Goal: Obtain resource: Download file/media

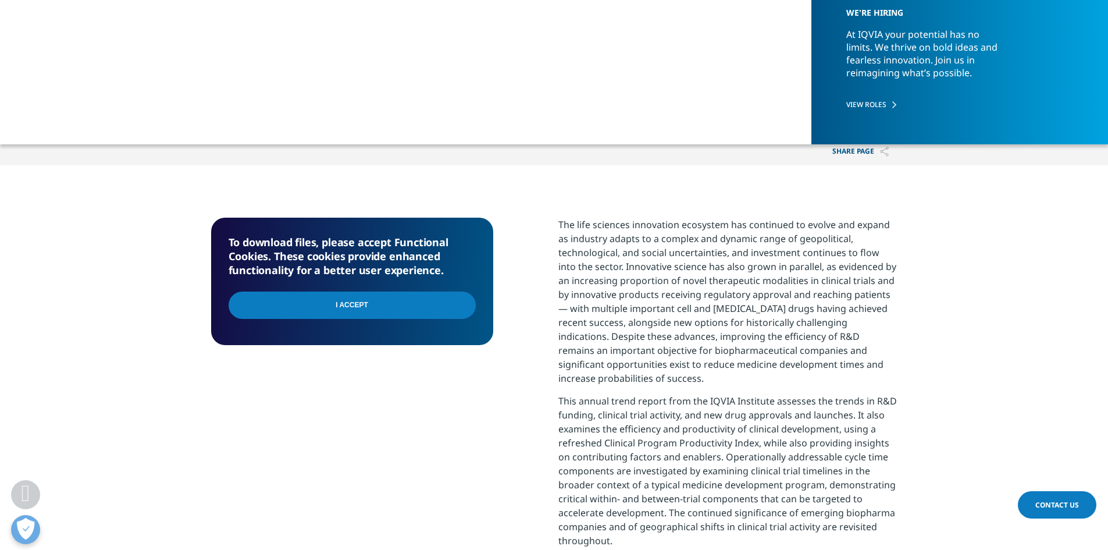
scroll to position [349, 0]
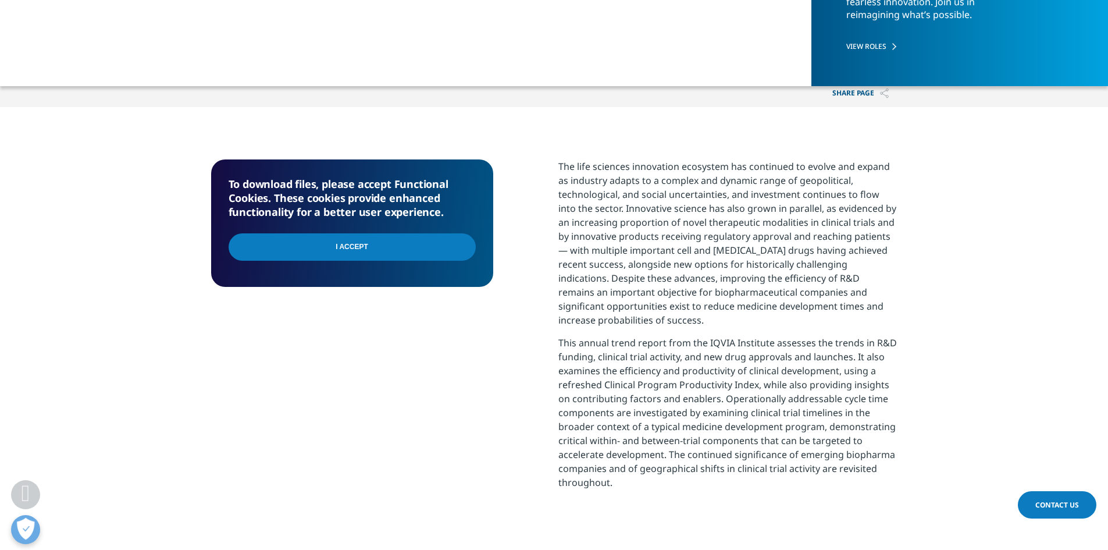
click at [411, 239] on input "I Accept" at bounding box center [352, 246] width 247 height 27
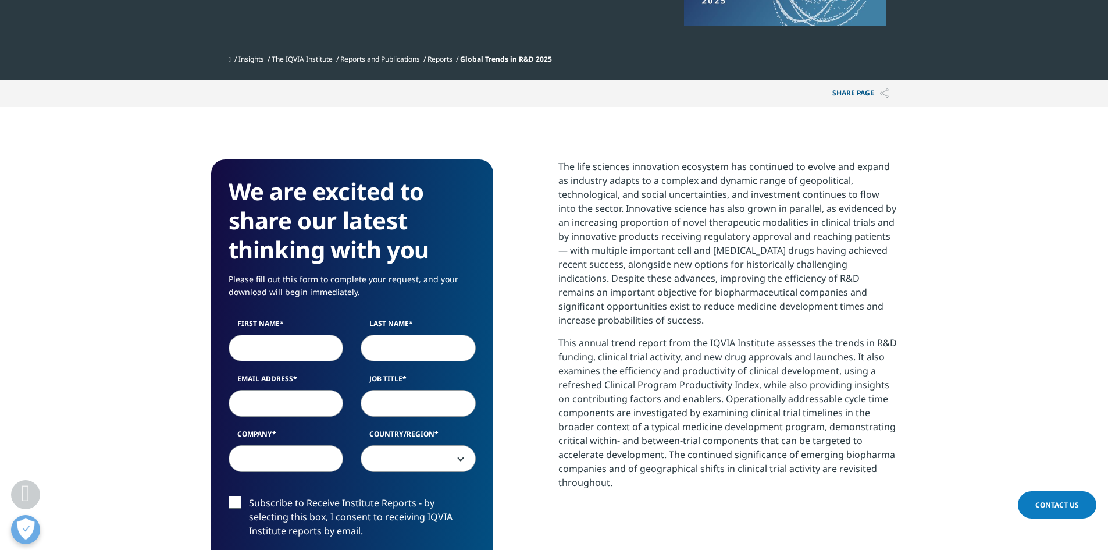
scroll to position [523, 0]
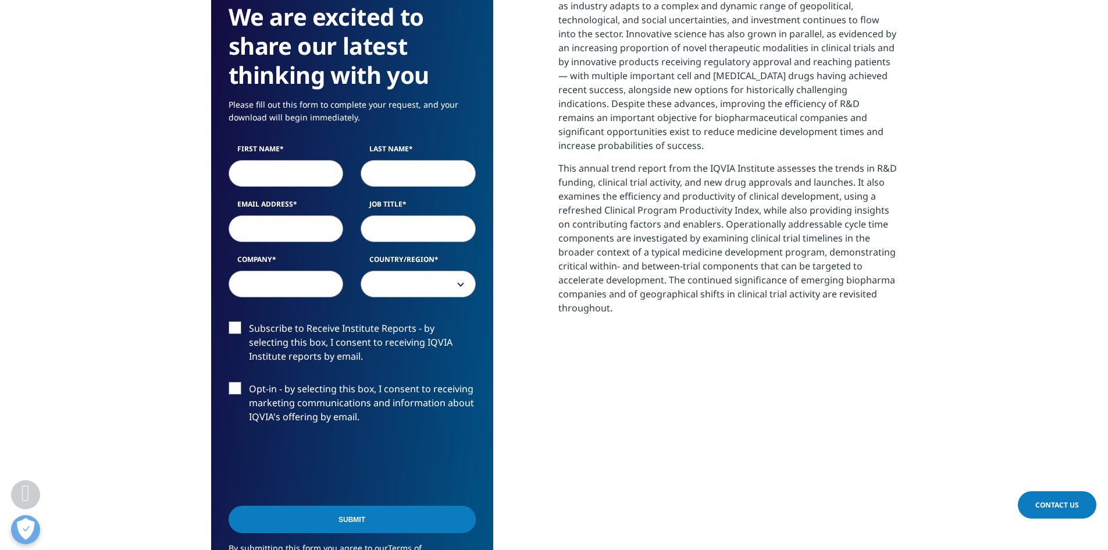
click at [267, 168] on input "First Name" at bounding box center [286, 173] width 115 height 27
type input "Michael"
type input "Cohn"
type input "mcohn@websterbank.com"
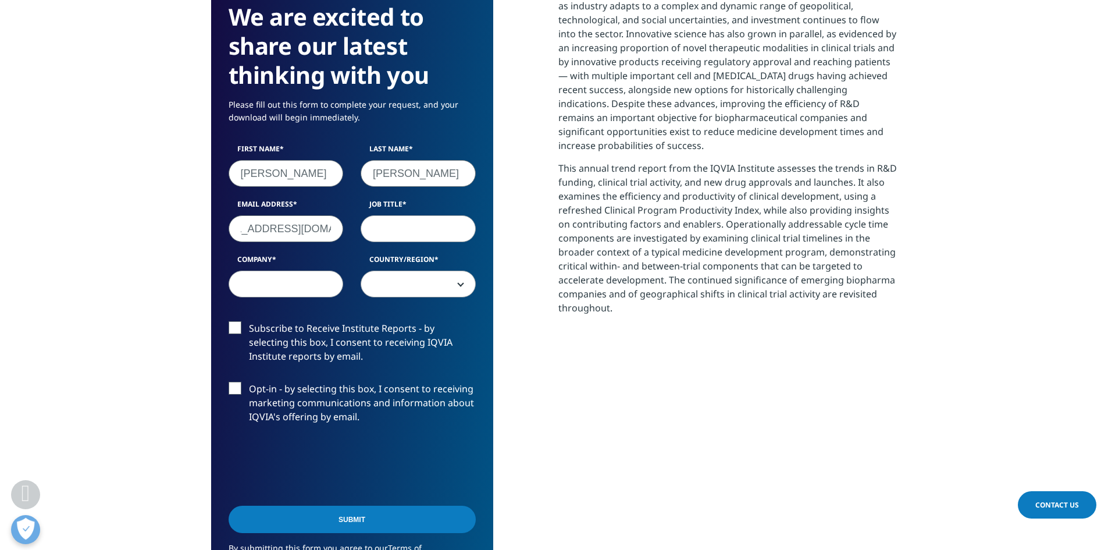
scroll to position [0, 0]
type input "Director"
click at [301, 291] on input "Company" at bounding box center [286, 283] width 115 height 27
type input "Webster Bank"
click at [434, 276] on span at bounding box center [418, 284] width 114 height 27
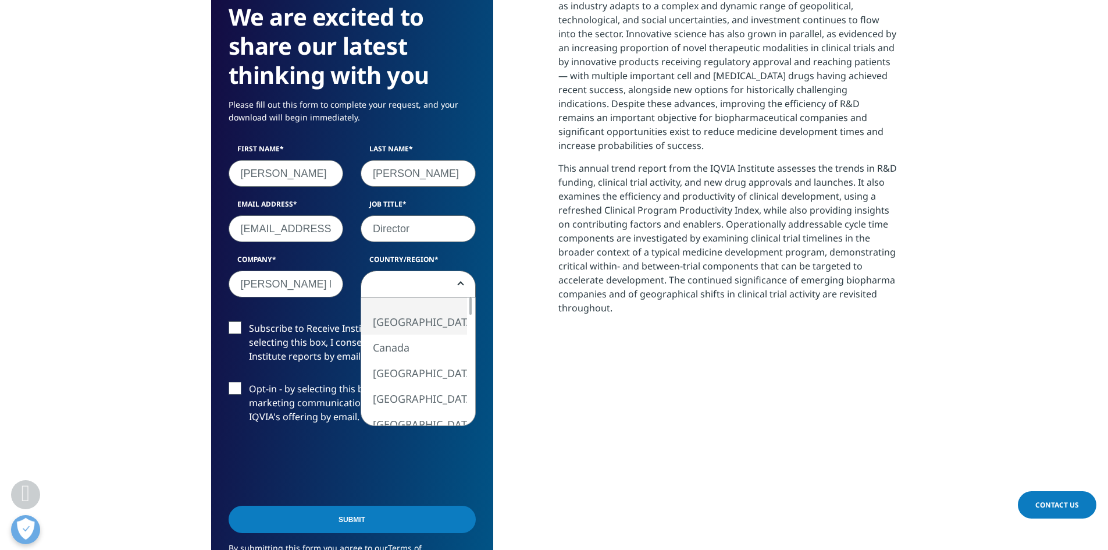
select select "[GEOGRAPHIC_DATA]"
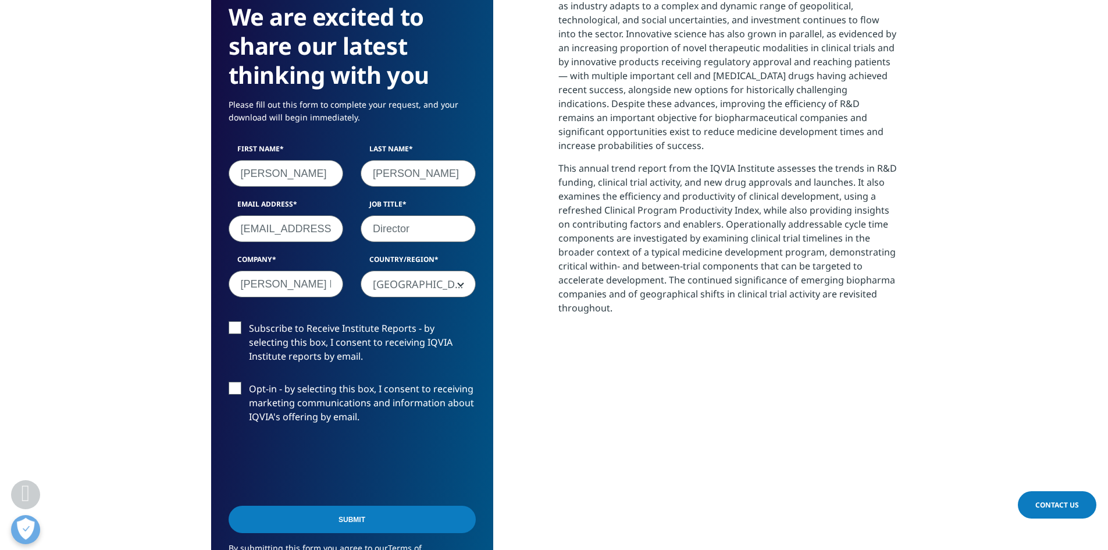
click at [391, 335] on label "Subscribe to Receive Institute Reports - by selecting this box, I consent to re…" at bounding box center [352, 345] width 247 height 48
click at [249, 321] on input "Subscribe to Receive Institute Reports - by selecting this box, I consent to re…" at bounding box center [249, 321] width 0 height 0
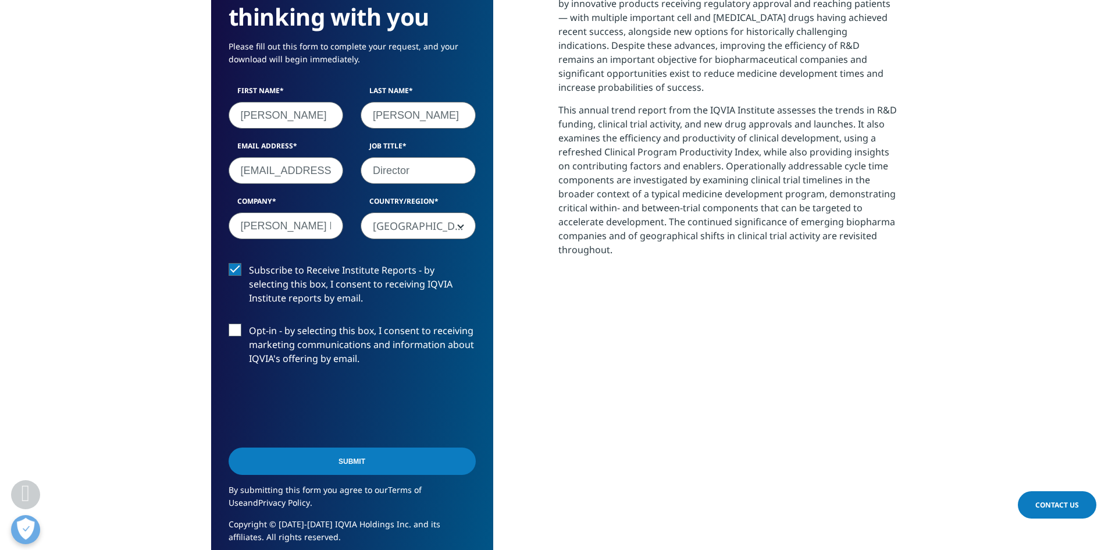
click at [429, 455] on input "Submit" at bounding box center [352, 460] width 247 height 27
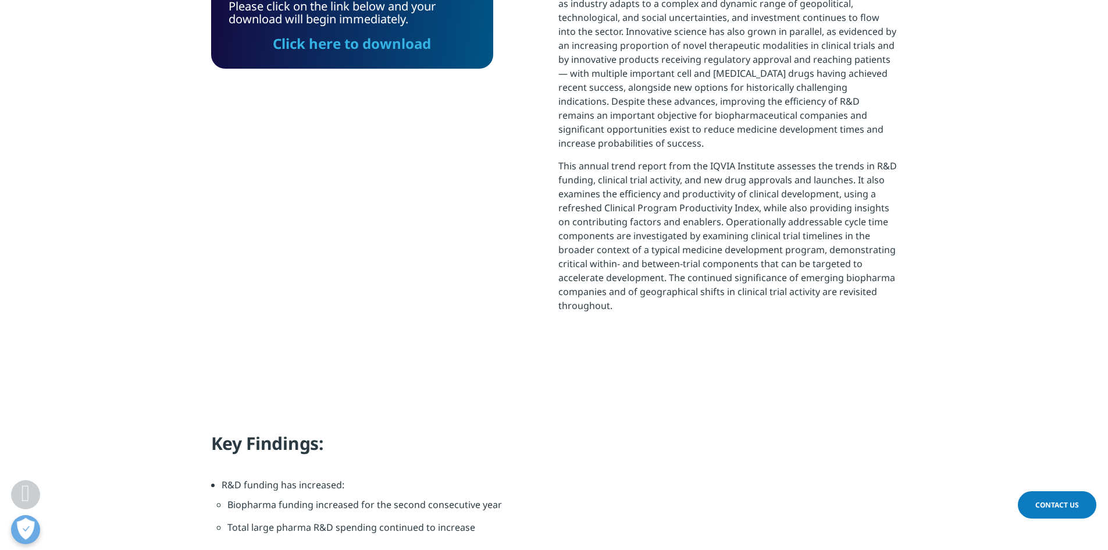
scroll to position [409, 0]
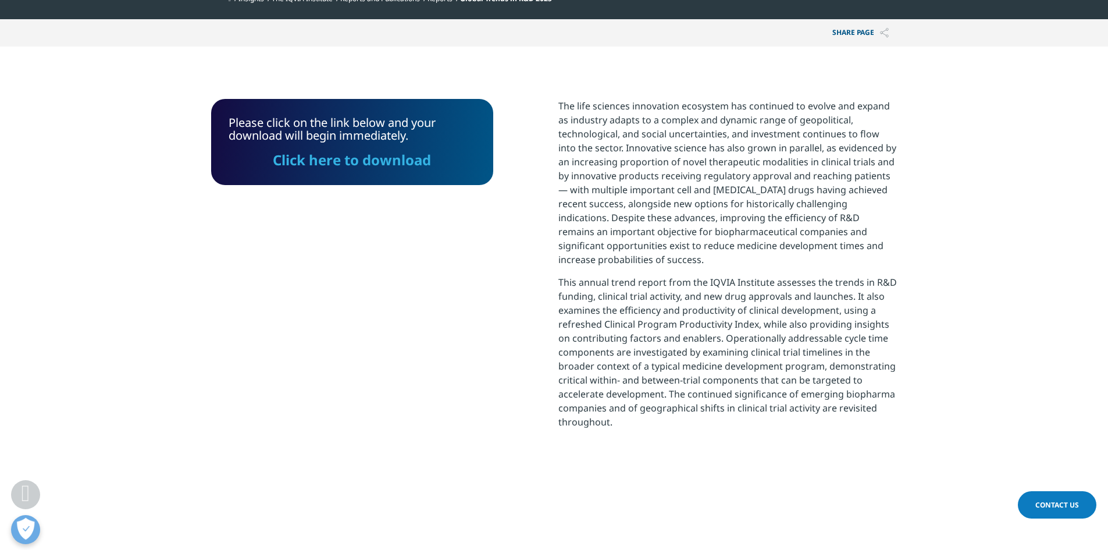
click at [384, 160] on link "Click here to download" at bounding box center [352, 159] width 158 height 19
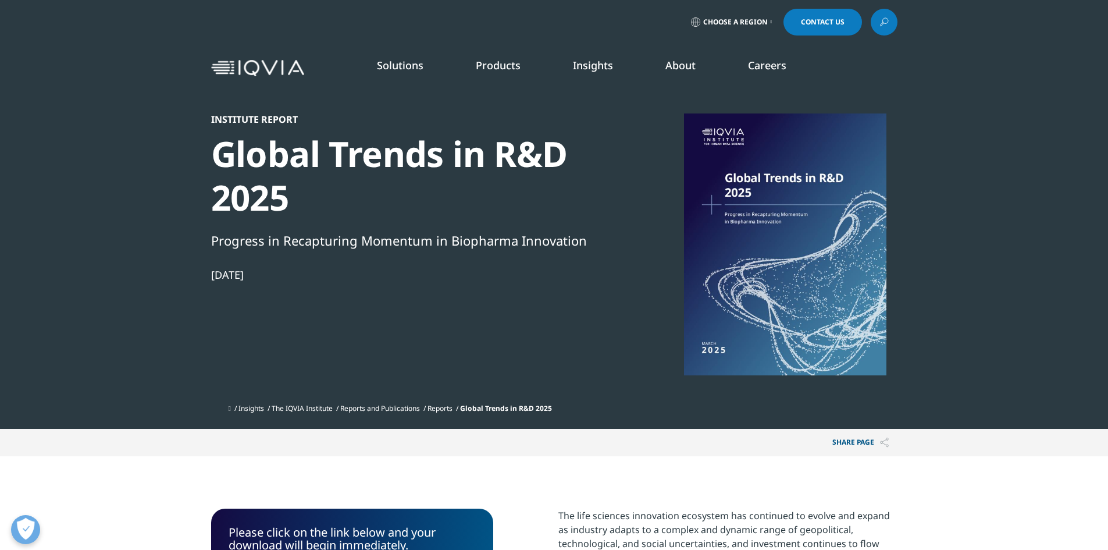
click at [547, 274] on link "READ MORE" at bounding box center [584, 274] width 109 height 10
click at [85, 198] on link "DISCOVER INSIGHTS" at bounding box center [164, 199] width 230 height 10
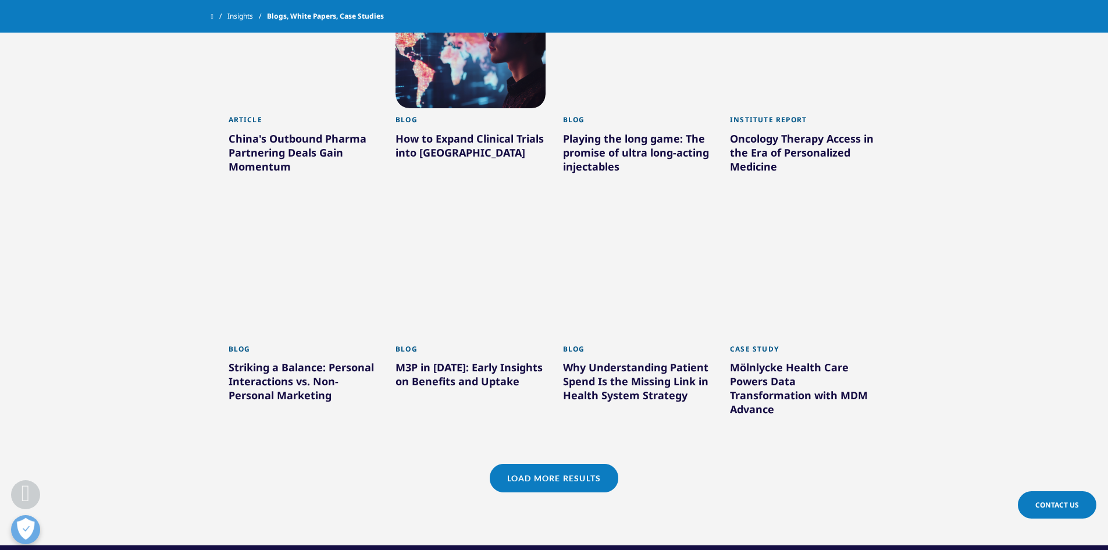
scroll to position [930, 0]
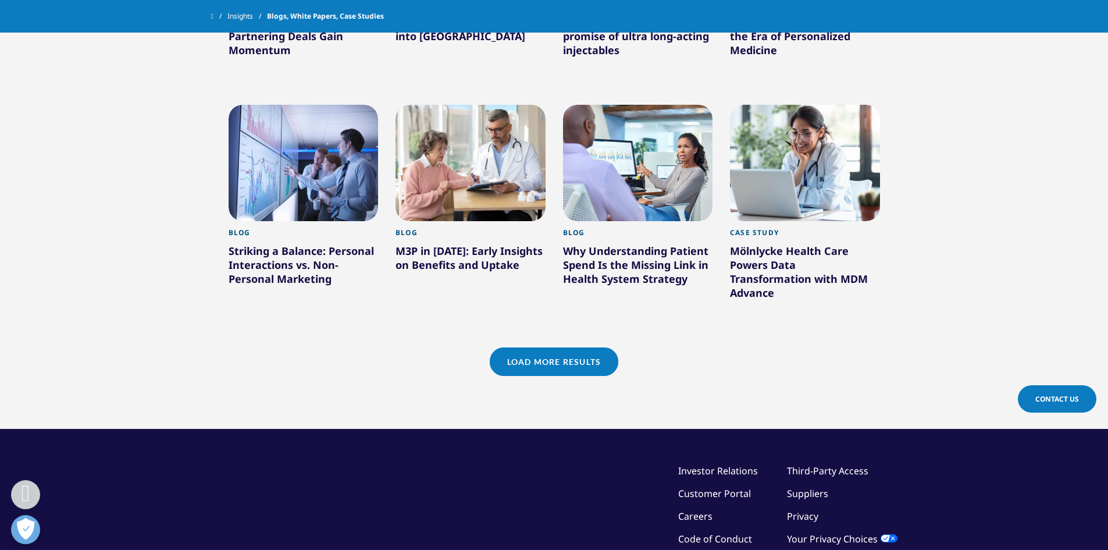
click at [528, 347] on link "Load More Results" at bounding box center [554, 361] width 129 height 28
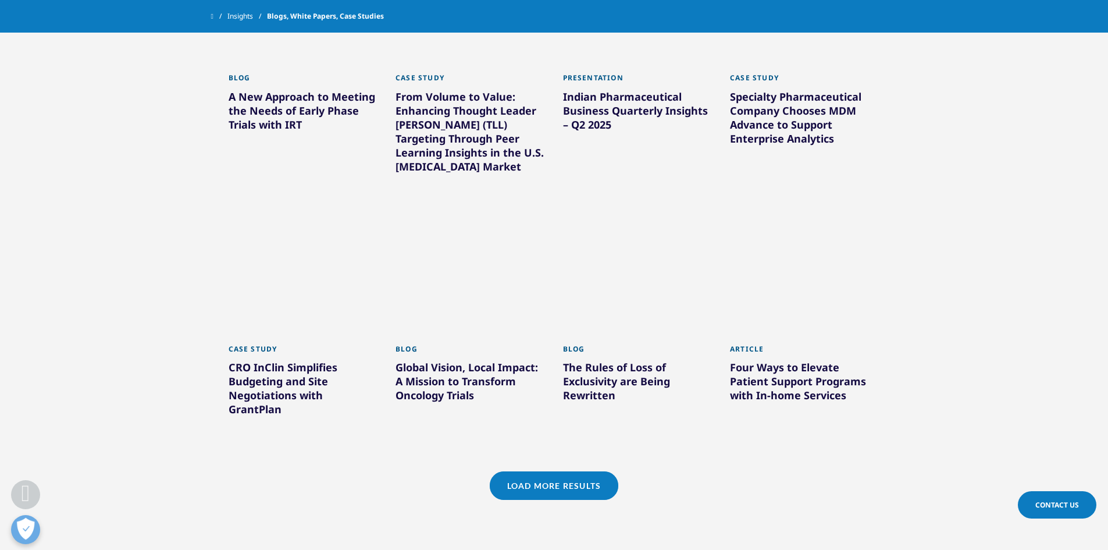
scroll to position [1628, 0]
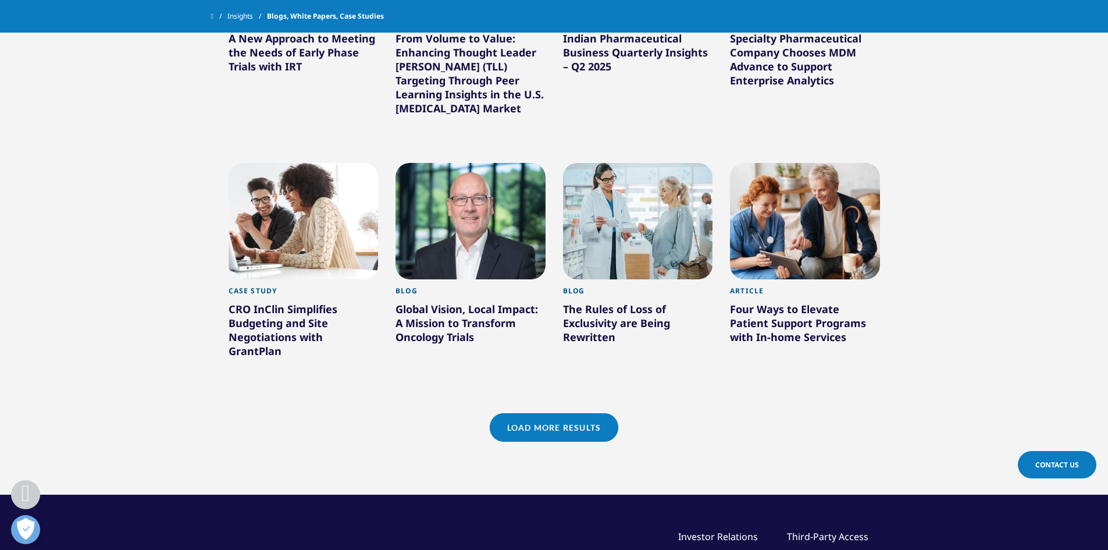
click at [568, 414] on link "Load More Results" at bounding box center [554, 427] width 129 height 28
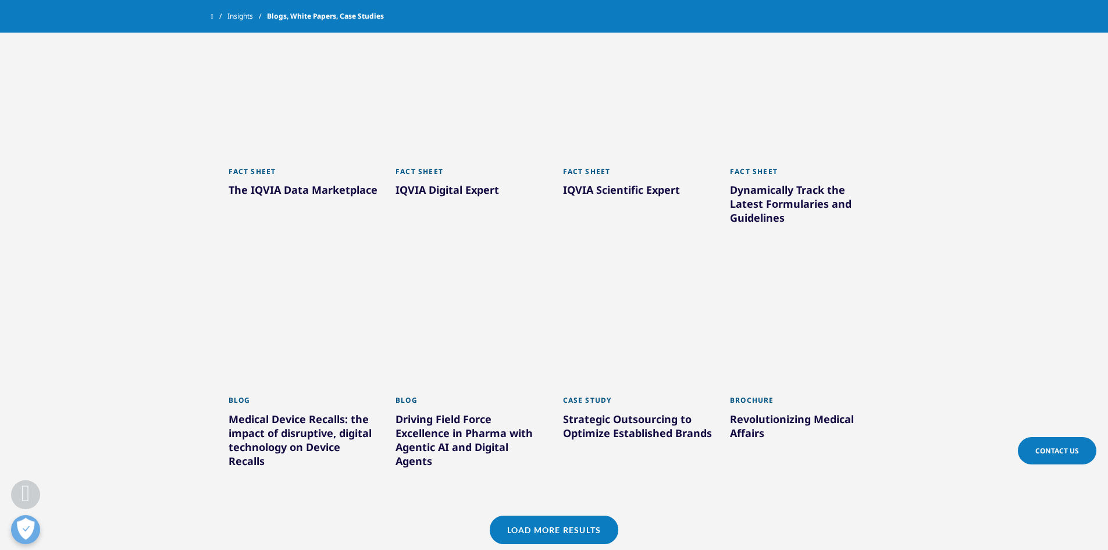
scroll to position [2384, 0]
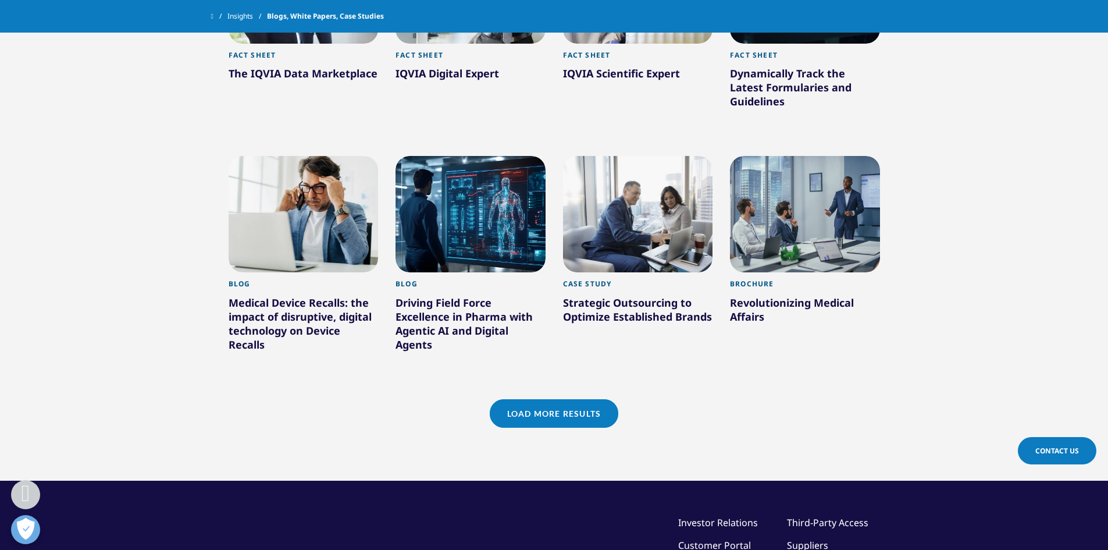
click at [589, 405] on link "Load More Results" at bounding box center [554, 413] width 129 height 28
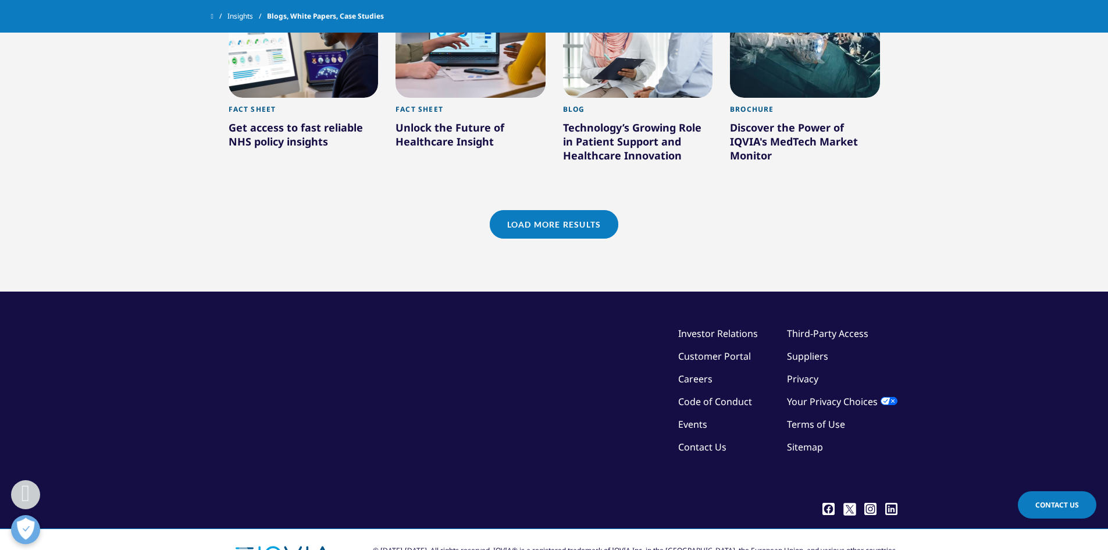
scroll to position [2966, 0]
